Goal: Download file/media: Download file/media

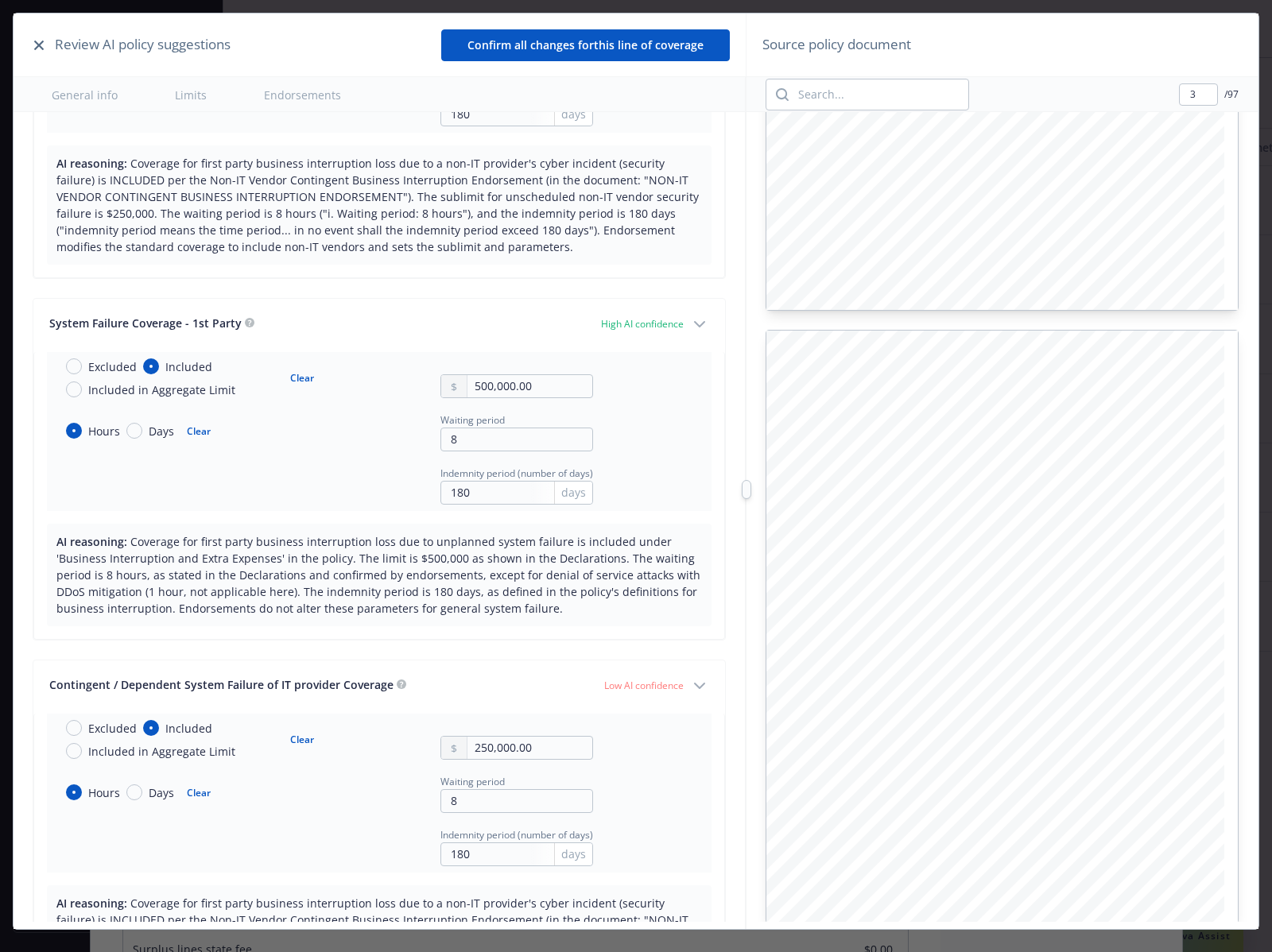
scroll to position [1901, 0]
type input "4"
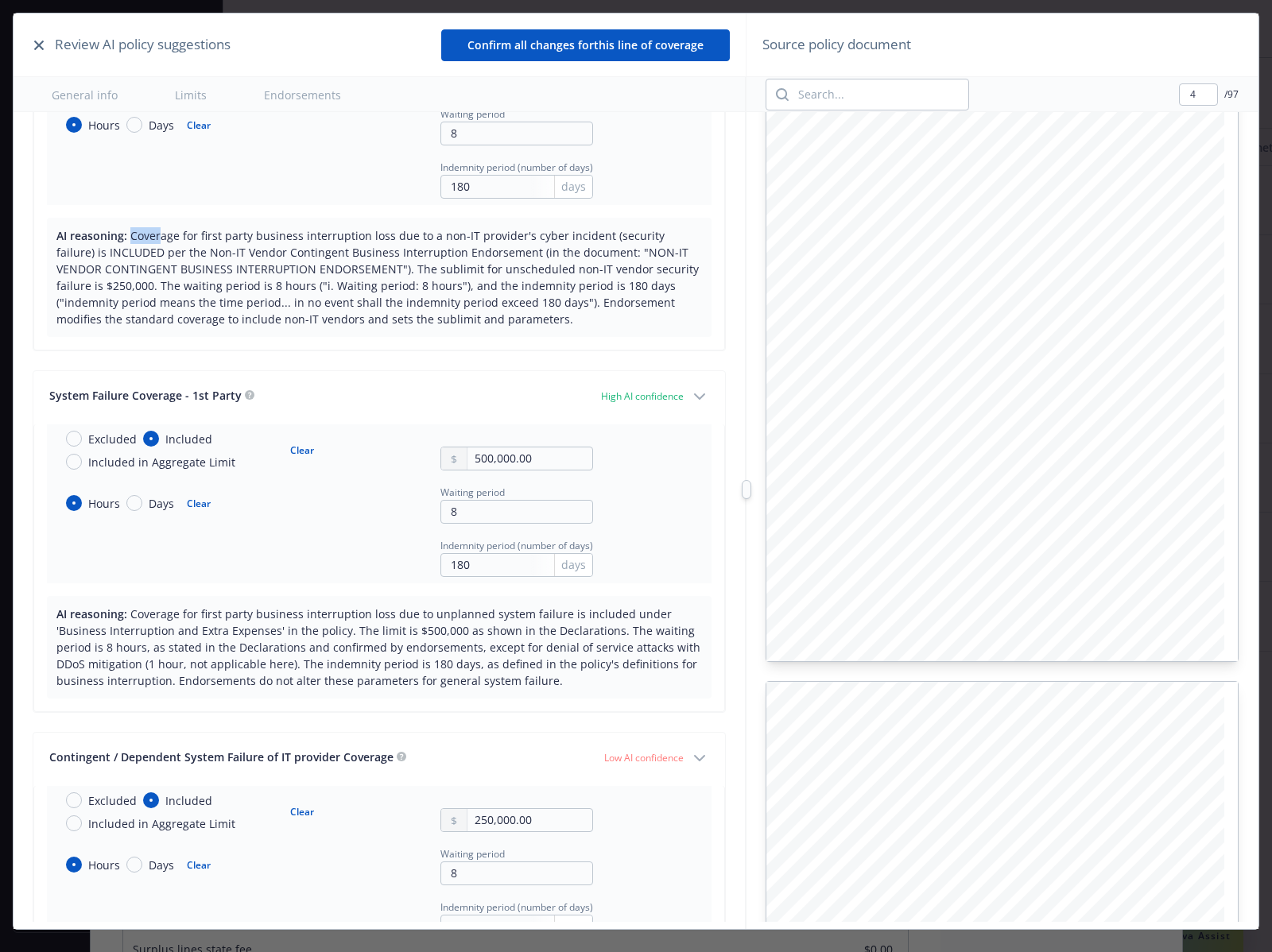
drag, startPoint x: 130, startPoint y: 234, endPoint x: 163, endPoint y: 234, distance: 33.0
click at [163, 234] on span "Coverage for first party business interruption loss due to a non-IT provider's …" at bounding box center [378, 277] width 642 height 99
drag, startPoint x: 66, startPoint y: 270, endPoint x: 344, endPoint y: 268, distance: 278.0
click at [344, 268] on span "Coverage for first party business interruption loss due to a non-IT provider's …" at bounding box center [378, 277] width 642 height 99
copy span "CONTINGENT BUSINESS INTERRUPTION ENDORSEMEN"
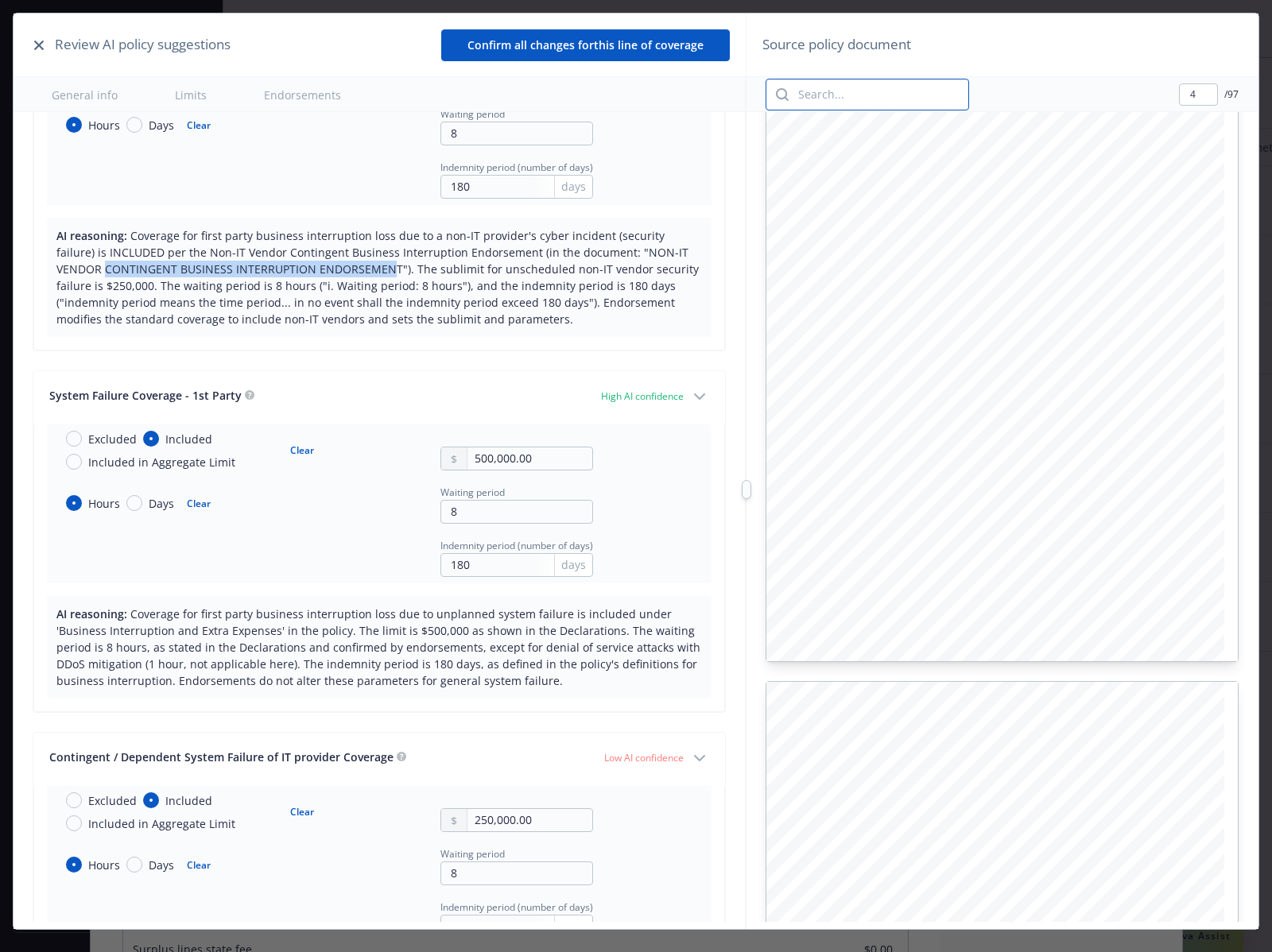
click at [899, 108] on input "search" at bounding box center [879, 95] width 179 height 30
paste input "CONTINGENT BUSINESS INTERRUPTION ENDORSEMEN"
type input "CONTINGENT BUSINESS INTERRUPTION ENDORSEMEN"
click at [1012, 94] on icon "button" at bounding box center [1007, 94] width 19 height 19
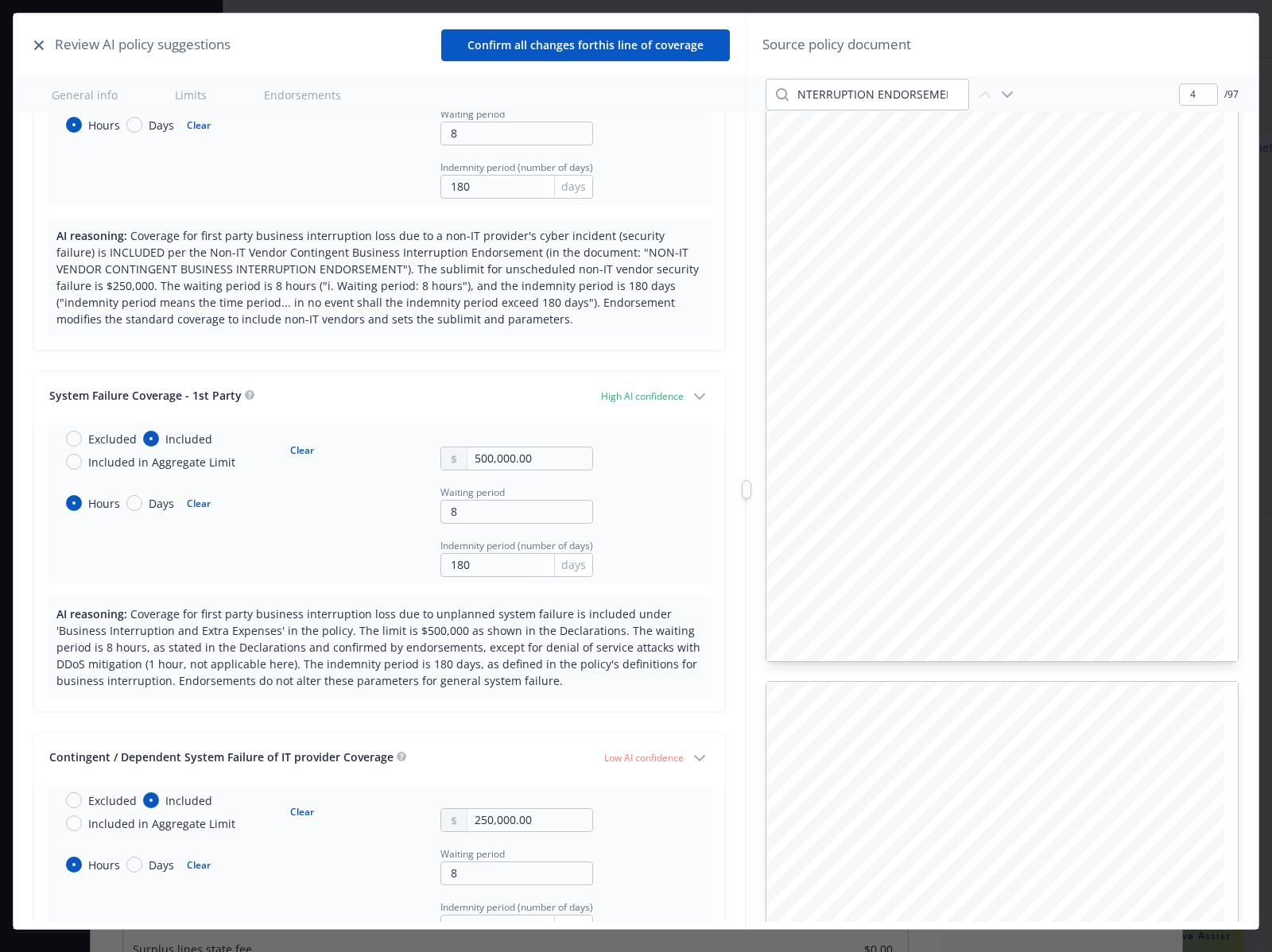
scroll to position [5064, 0]
type input "9"
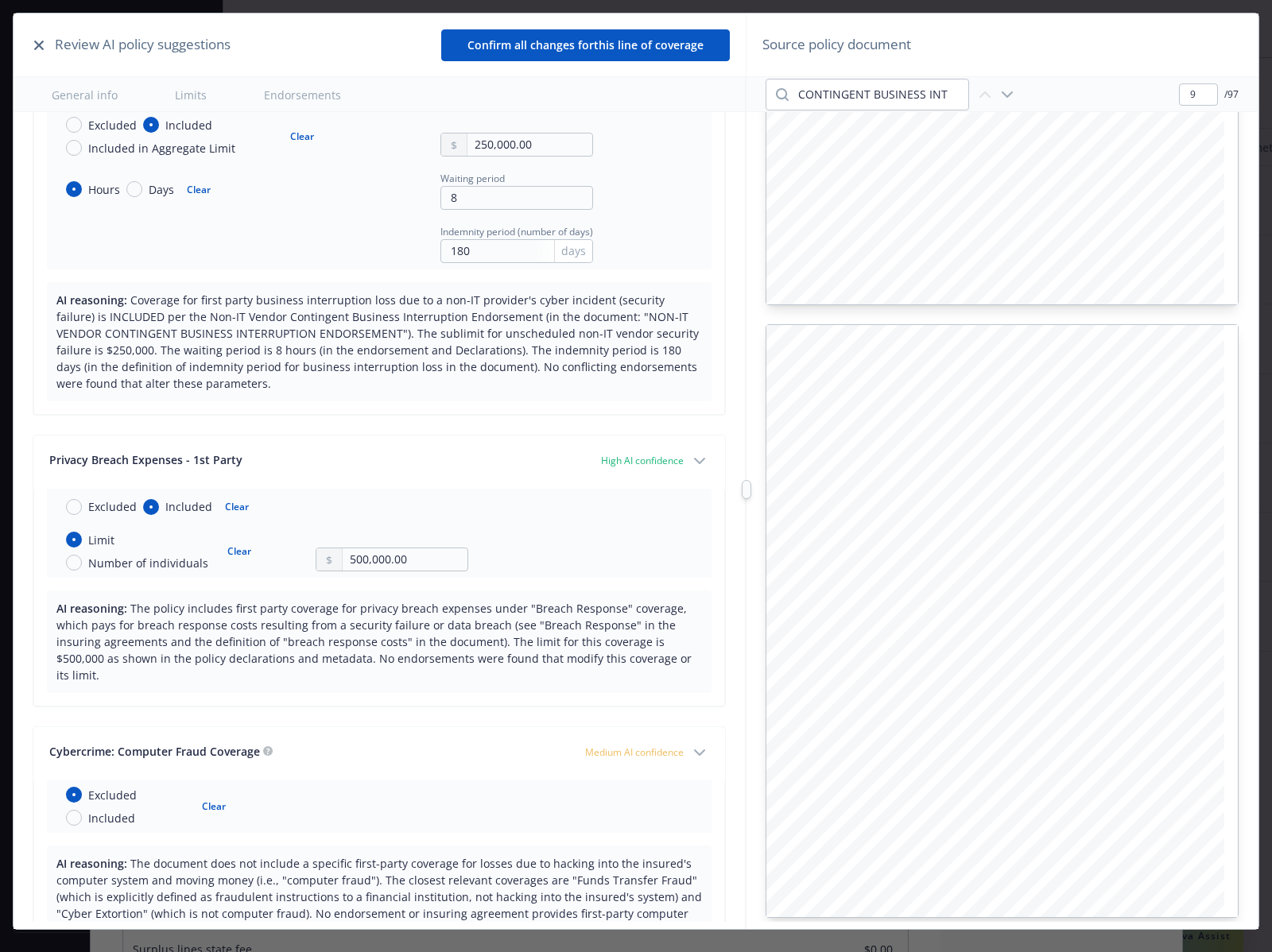
scroll to position [5347, 0]
click at [36, 41] on icon "button" at bounding box center [39, 46] width 10 height 10
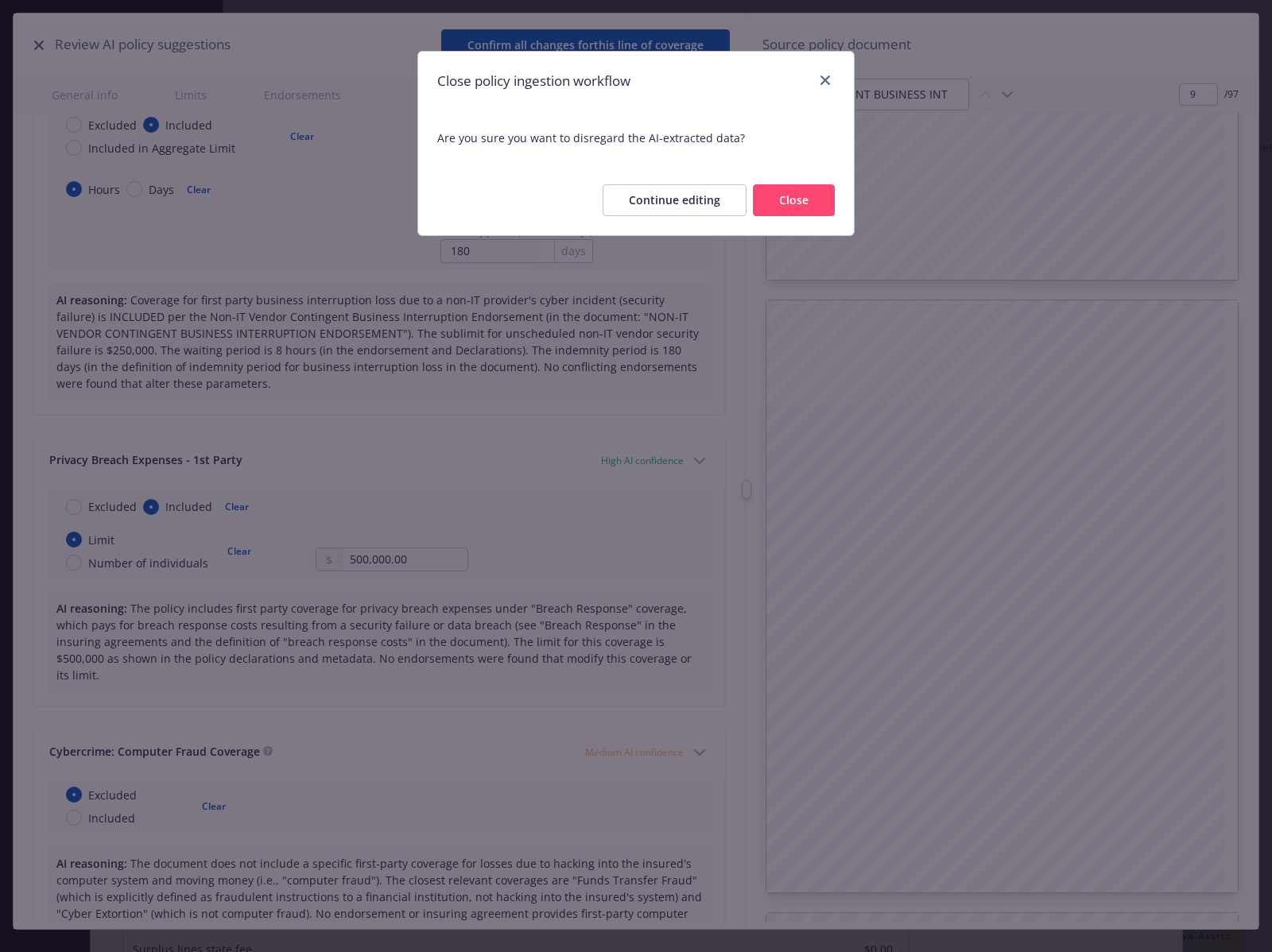
click at [789, 204] on button "Close" at bounding box center [794, 200] width 82 height 32
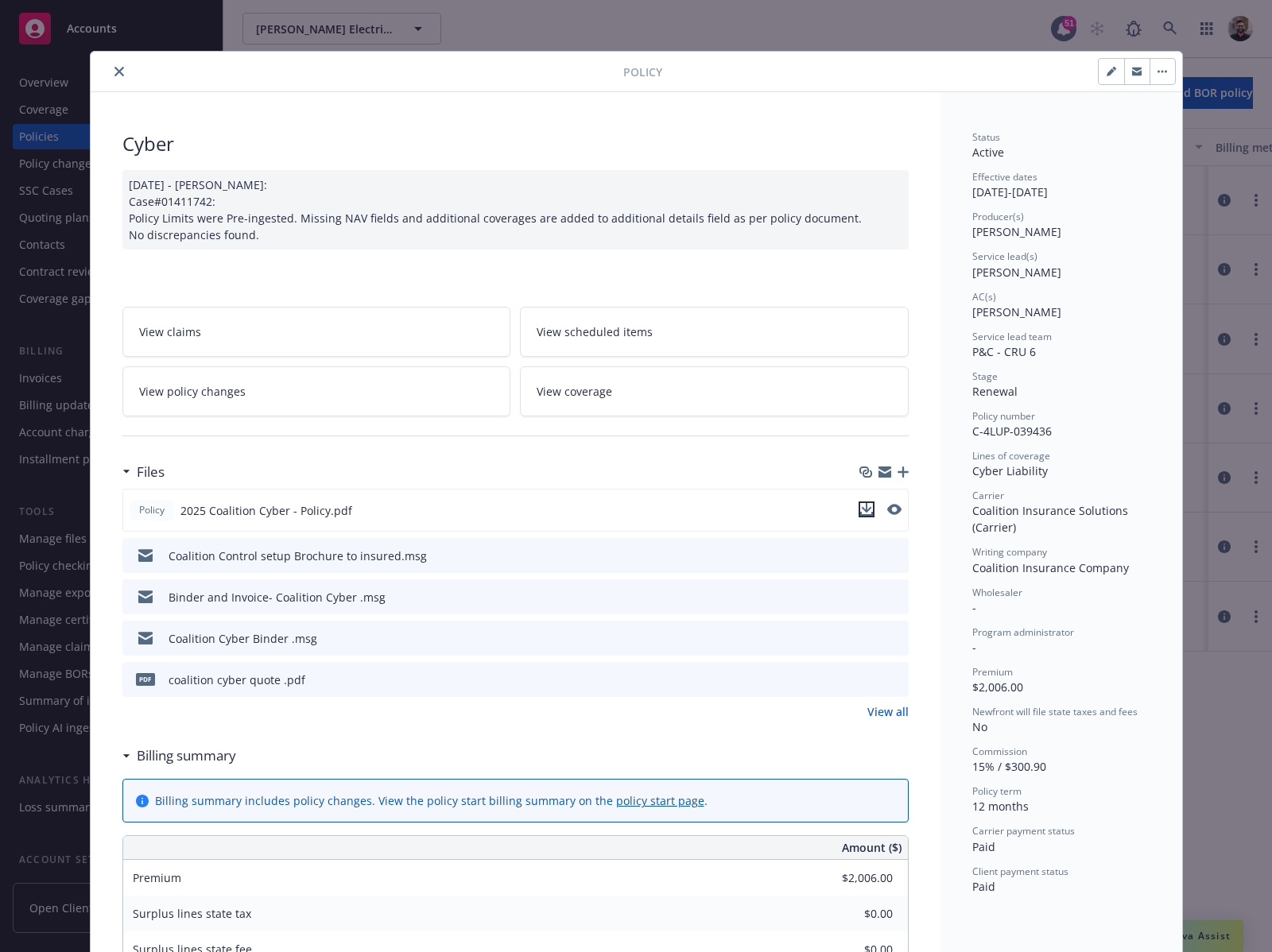
click at [861, 511] on icon "download file" at bounding box center [867, 509] width 13 height 13
